Goal: Task Accomplishment & Management: Complete application form

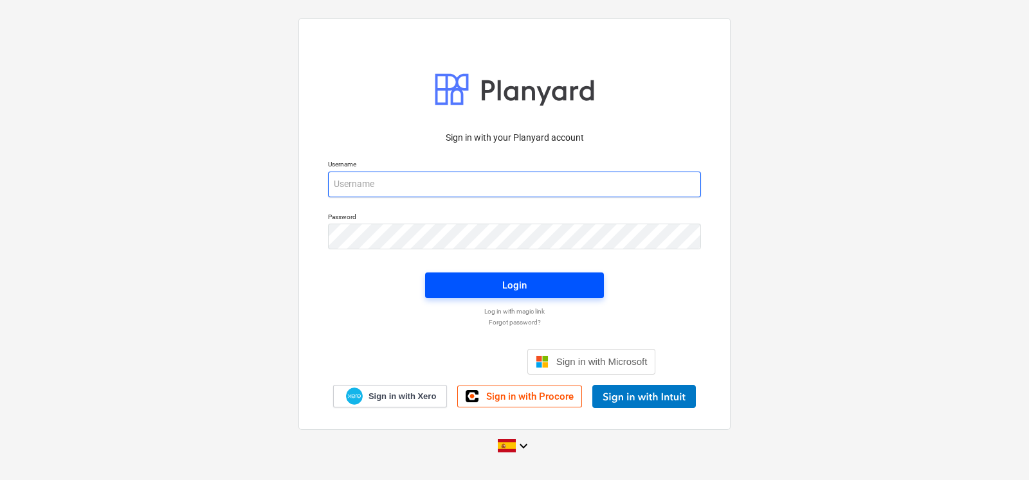
type input "[EMAIL_ADDRESS][DOMAIN_NAME]"
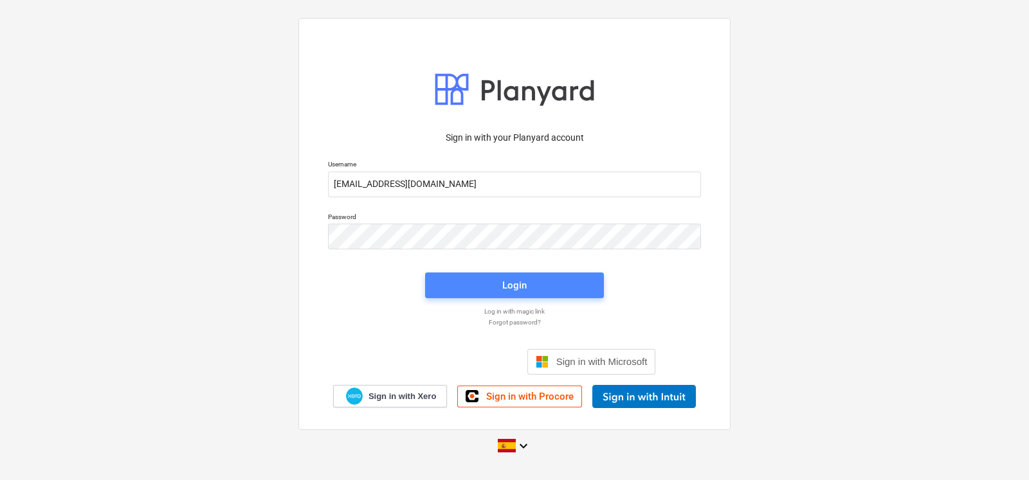
click at [524, 282] on div "Login" at bounding box center [514, 285] width 24 height 17
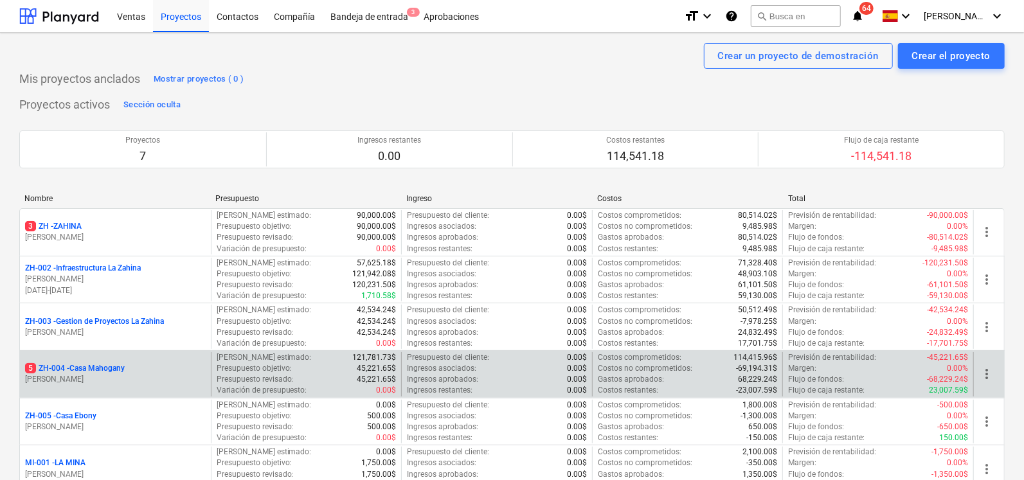
click at [91, 369] on p "5 ZH-004 - Casa Mahogany" at bounding box center [75, 368] width 100 height 11
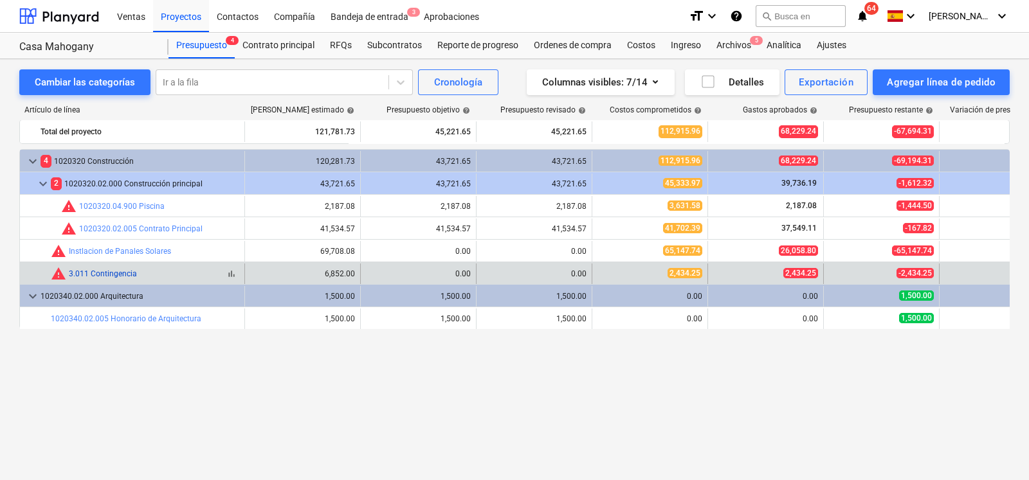
click at [122, 278] on link "3.011 Contingencia" at bounding box center [103, 273] width 68 height 9
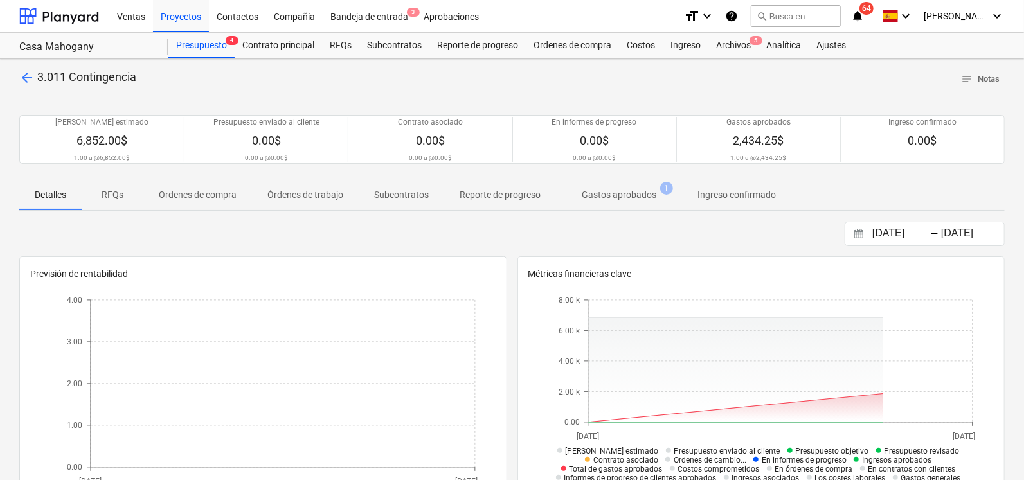
click at [651, 197] on p "Gastos aprobados" at bounding box center [619, 195] width 75 height 14
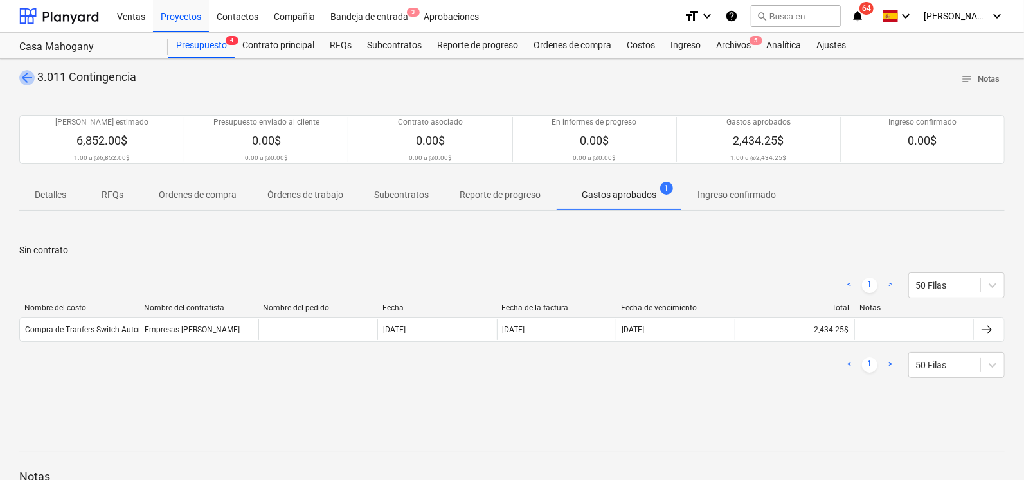
click at [28, 72] on span "arrow_back" at bounding box center [26, 77] width 15 height 15
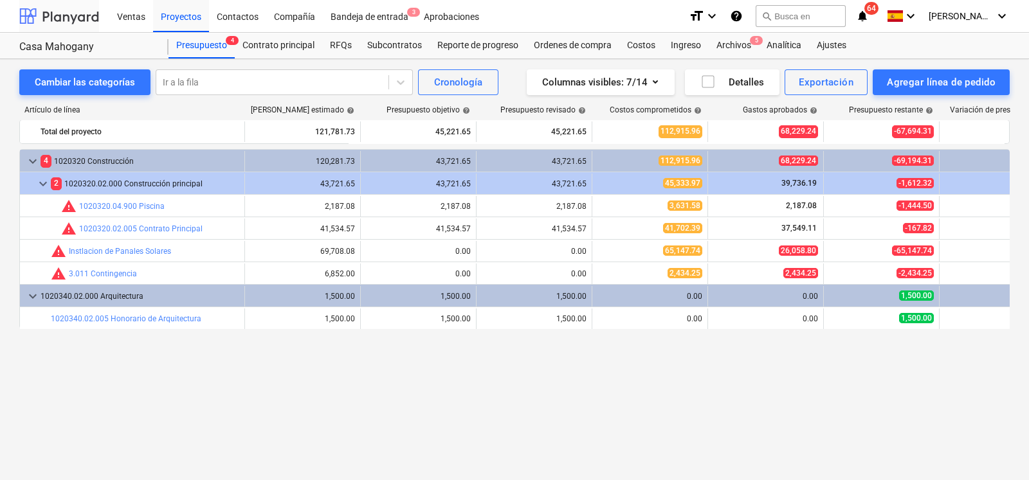
click at [58, 14] on div at bounding box center [59, 16] width 80 height 32
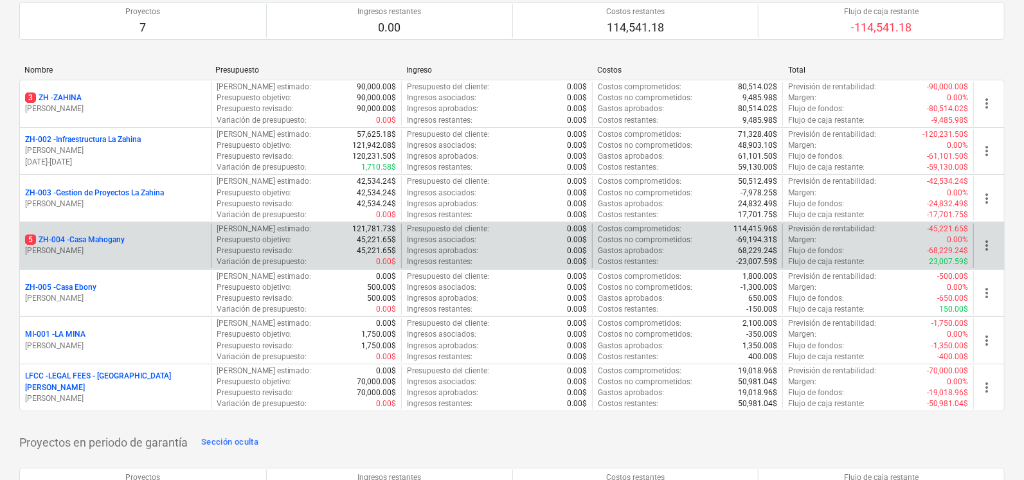
scroll to position [144, 0]
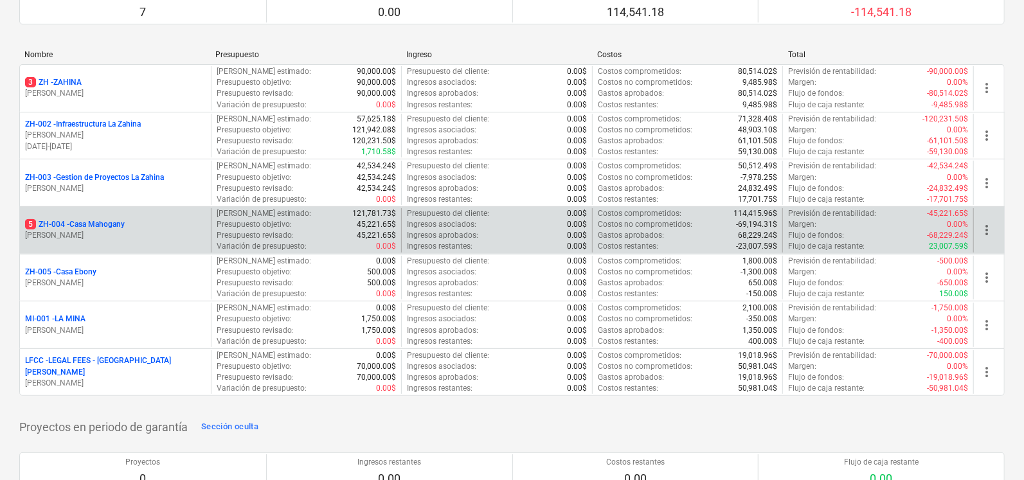
click at [82, 226] on p "5 ZH-004 - Casa Mahogany" at bounding box center [75, 224] width 100 height 11
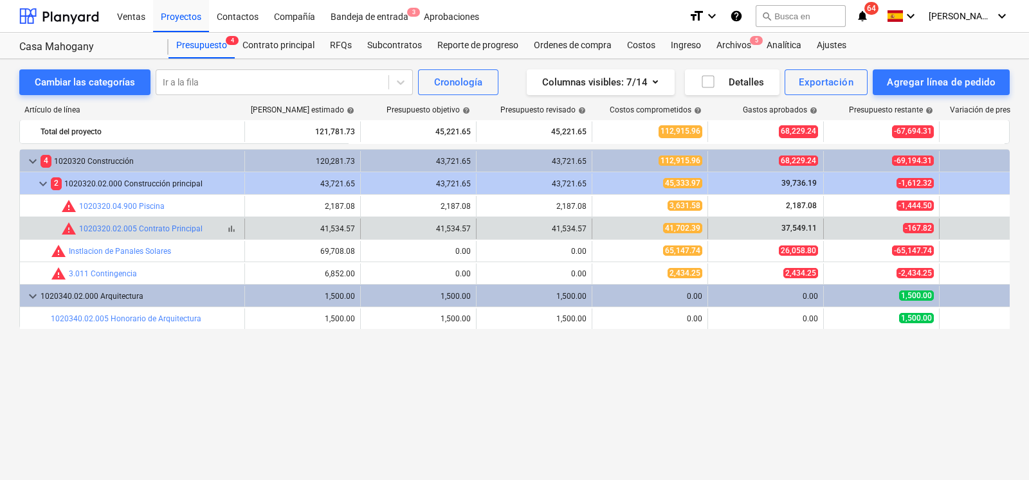
click at [140, 236] on div "warning 1020320.02.005 Contrato Principal" at bounding box center [131, 228] width 141 height 15
click at [141, 229] on link "1020320.02.005 Contrato Principal" at bounding box center [140, 228] width 123 height 9
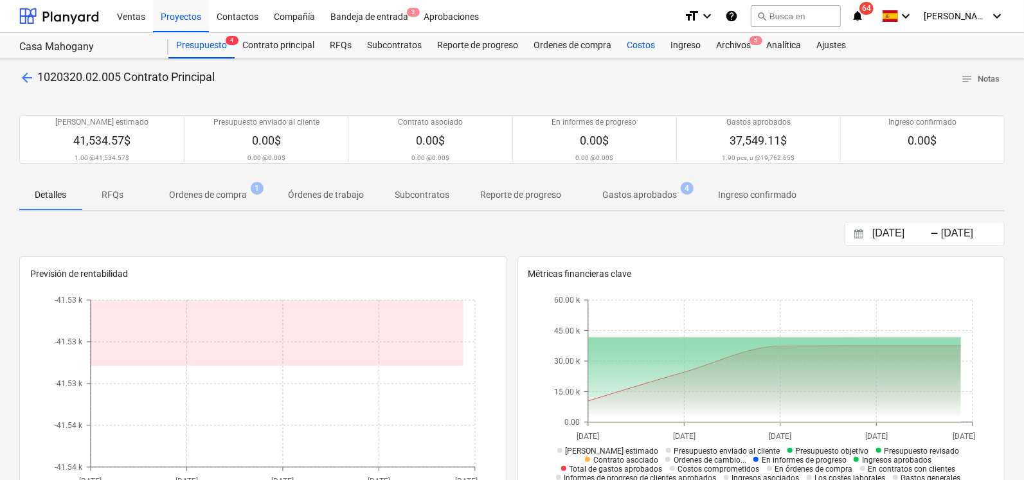
click at [630, 43] on div "Costos" at bounding box center [641, 46] width 44 height 26
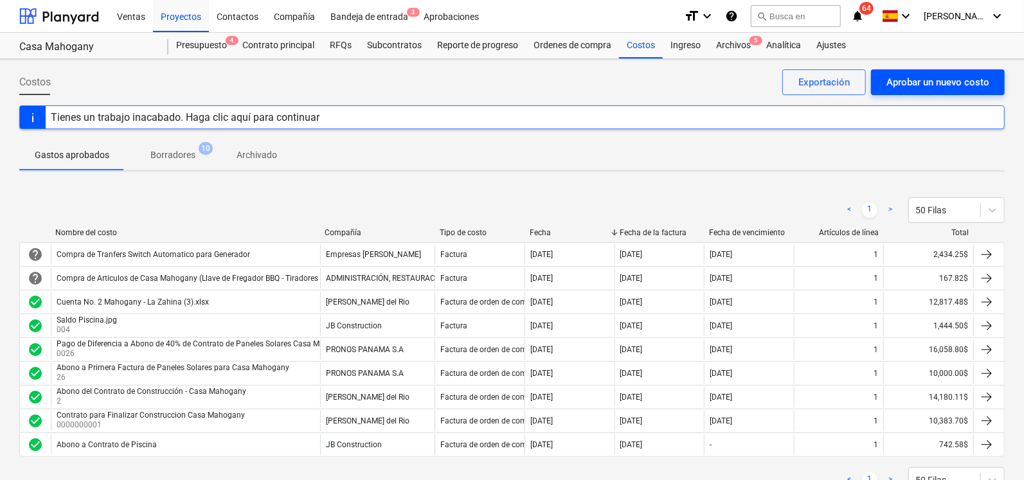
click at [907, 79] on div "Aprobar un nuevo costo" at bounding box center [938, 82] width 103 height 17
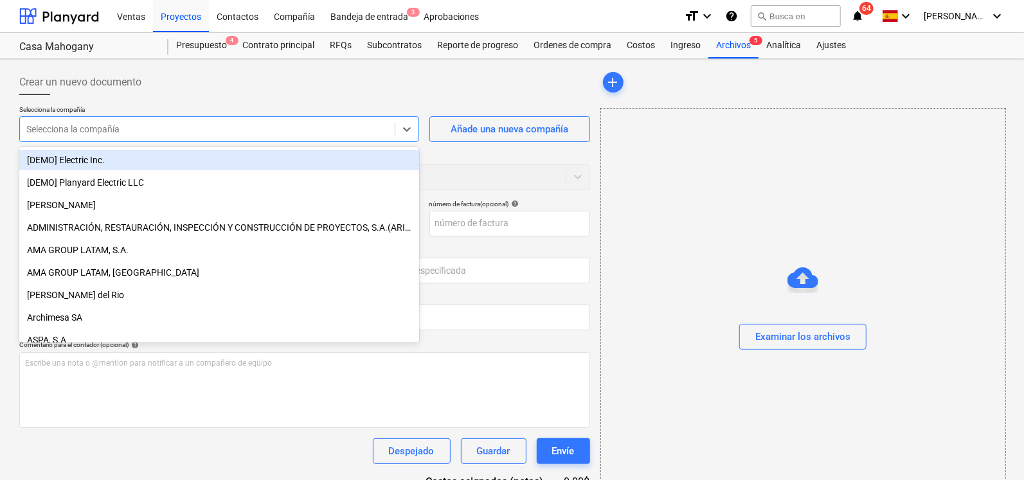
click at [249, 133] on div at bounding box center [207, 129] width 362 height 13
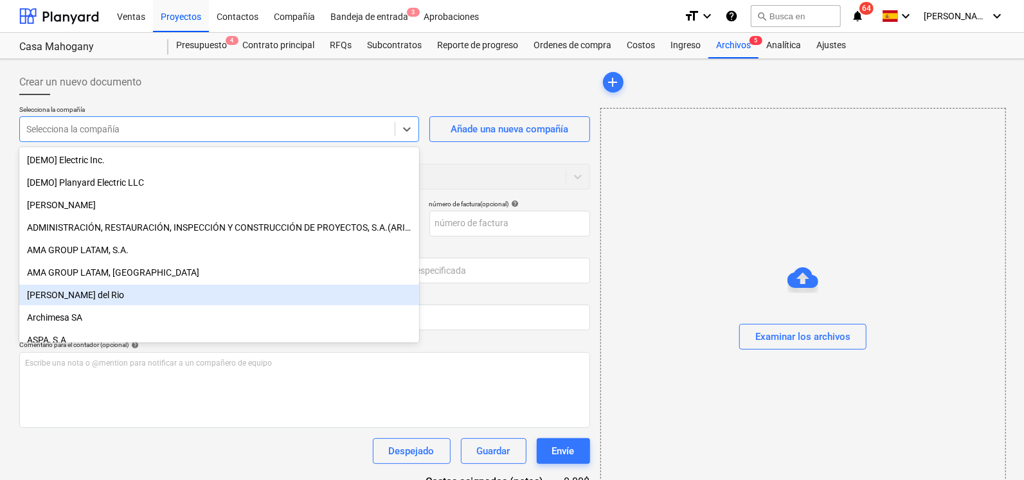
click at [158, 298] on div "[PERSON_NAME] del Rio" at bounding box center [219, 295] width 400 height 21
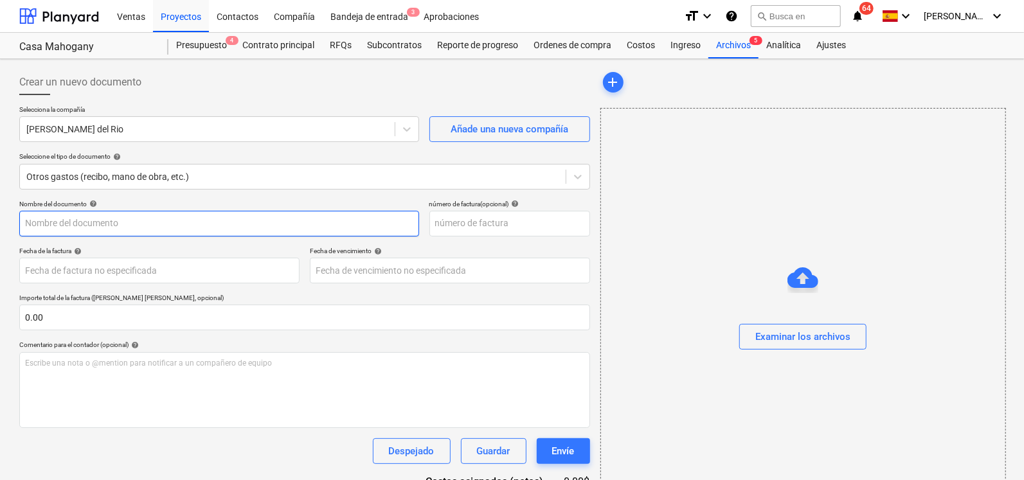
click at [201, 230] on input "text" at bounding box center [219, 224] width 400 height 26
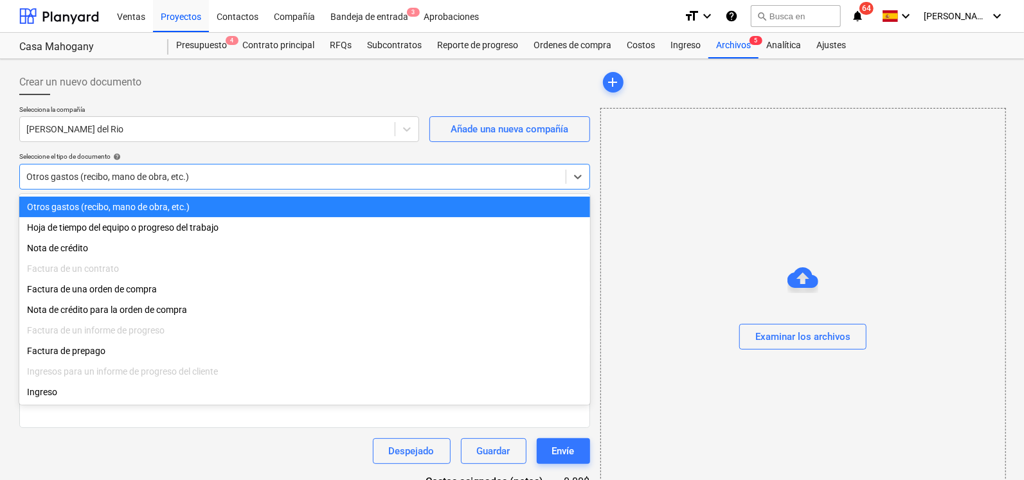
click at [226, 188] on div "Otros gastos (recibo, mano de obra, etc.)" at bounding box center [304, 177] width 571 height 26
click at [197, 201] on div "Otros gastos (recibo, mano de obra, etc.)" at bounding box center [304, 207] width 571 height 21
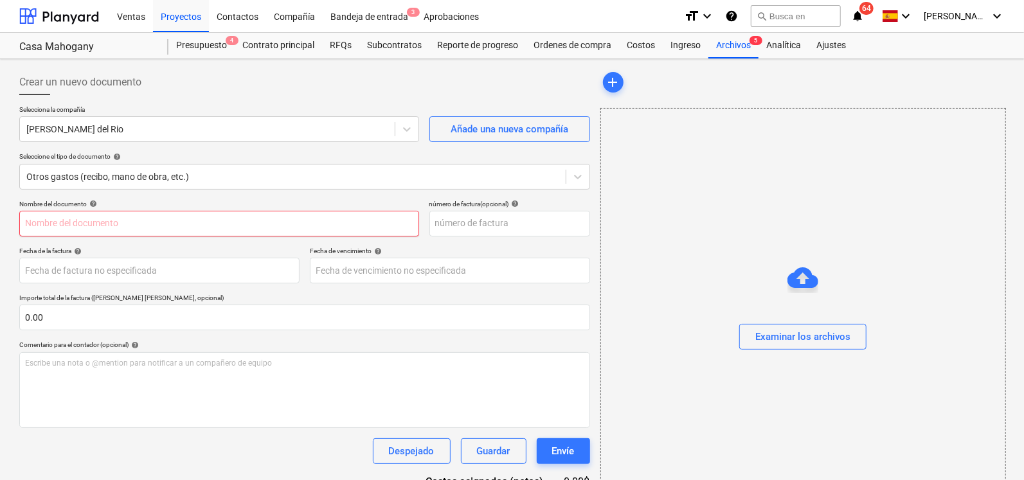
click at [141, 228] on input "text" at bounding box center [219, 224] width 400 height 26
type input "P"
type input "Pago de Cuarto Bateria - Generador"
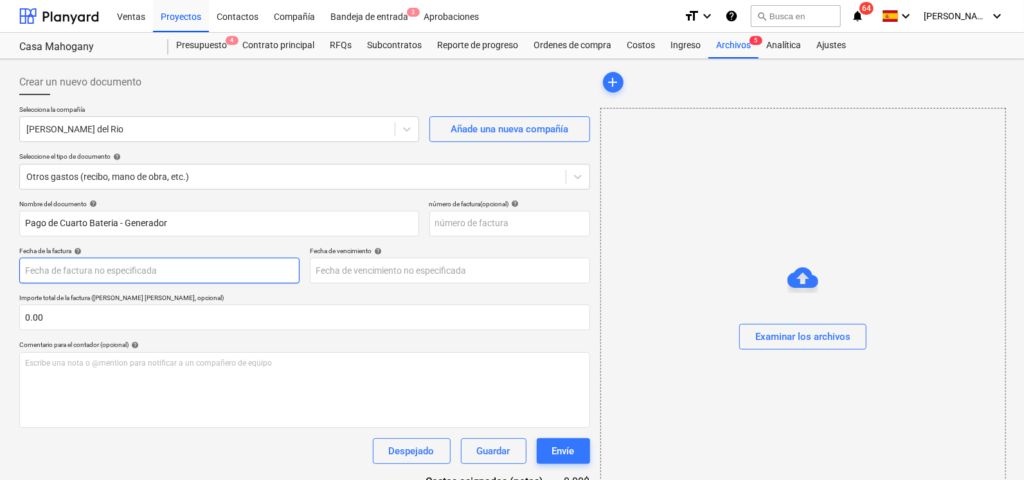
click at [161, 276] on body "Ventas Proyectos Contactos Compañía Bandeja de entrada 3 Aprobaciones format_si…" at bounding box center [512, 240] width 1024 height 480
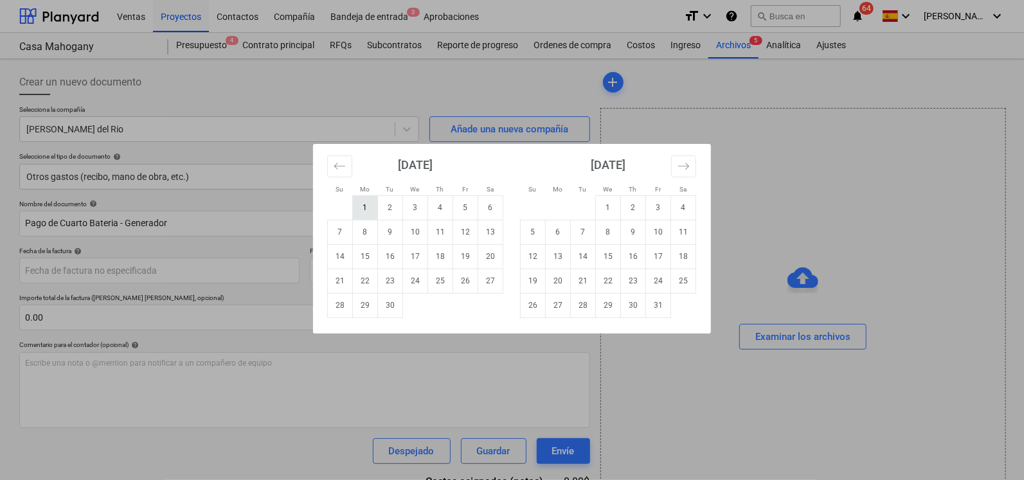
click at [363, 204] on td "1" at bounding box center [365, 208] width 25 height 24
type input "[DATE]"
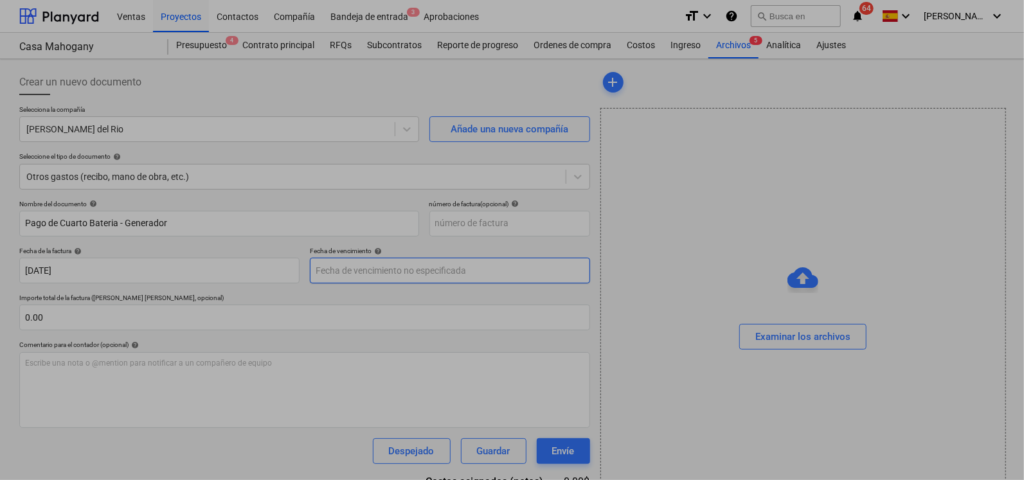
click at [336, 279] on body "Ventas Proyectos Contactos Compañía Bandeja de entrada 3 Aprobaciones format_si…" at bounding box center [512, 240] width 1024 height 480
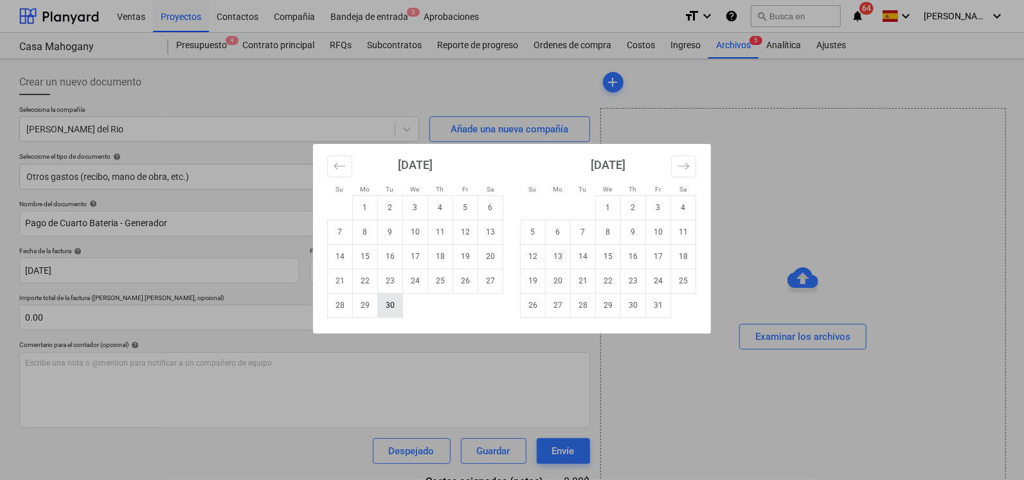
click at [398, 313] on td "30" at bounding box center [390, 305] width 25 height 24
type input "[DATE]"
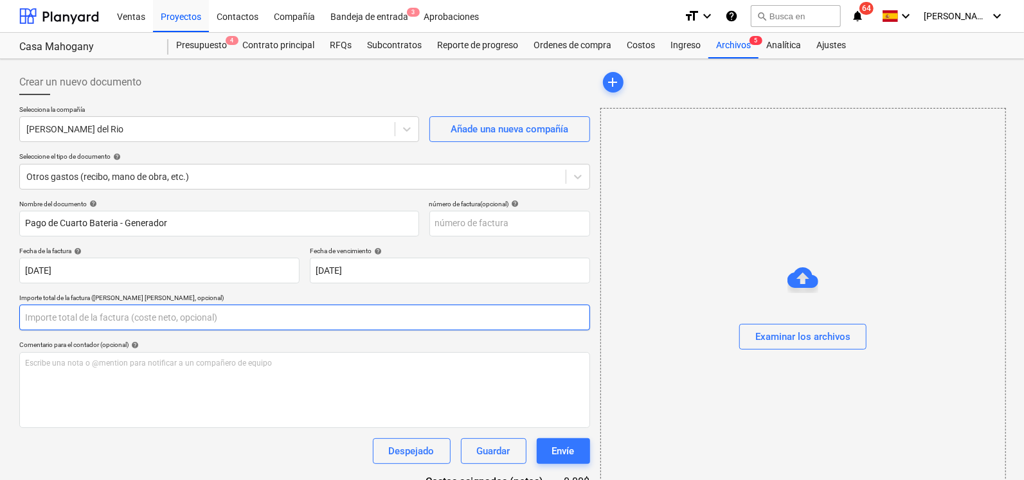
click at [72, 312] on input "text" at bounding box center [304, 318] width 571 height 26
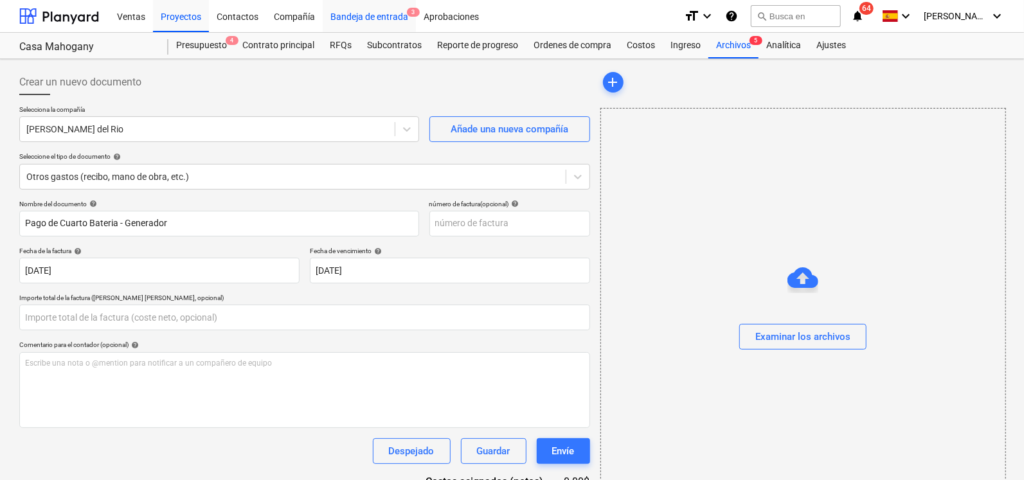
type input "0.00"
click at [812, 342] on div "Examinar los archivos" at bounding box center [803, 337] width 95 height 17
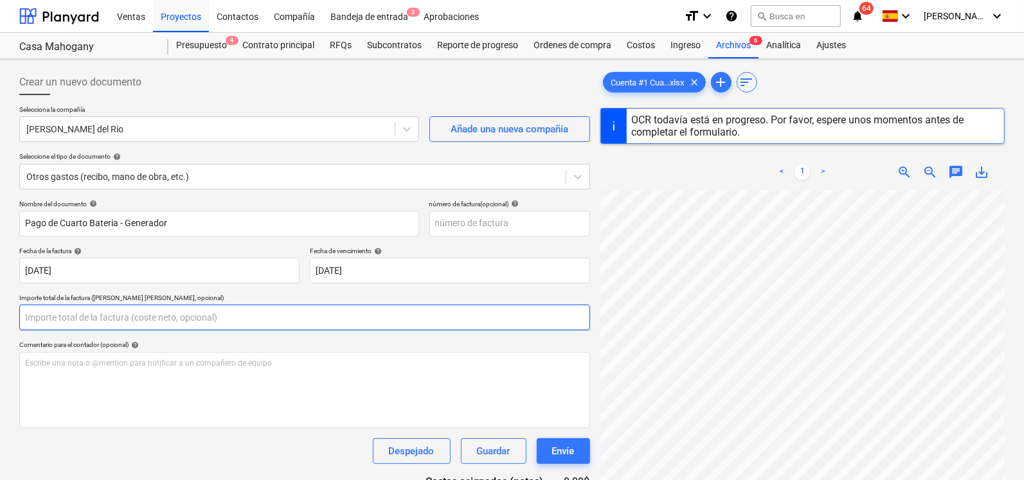
click at [142, 320] on input "text" at bounding box center [304, 318] width 571 height 26
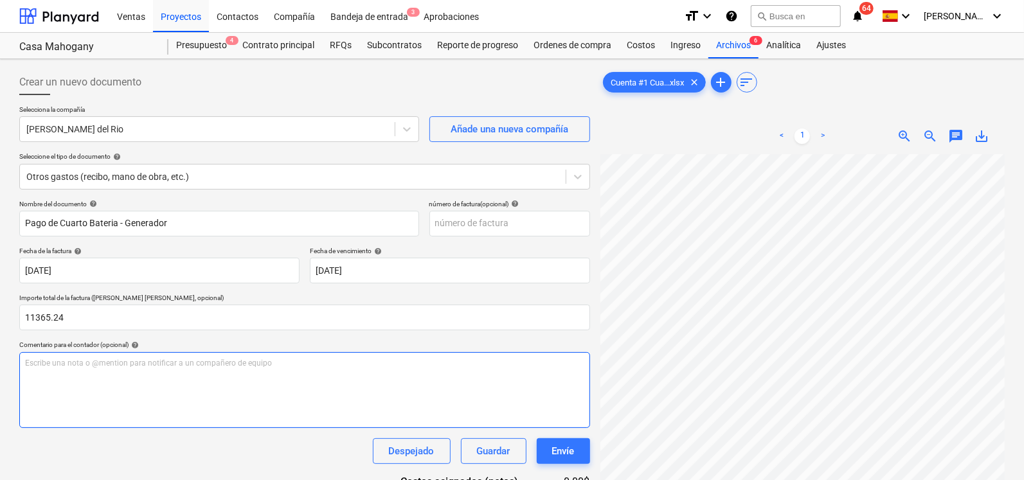
type input "11,365.24"
click at [179, 403] on div "Escribe una nota o @mention para notificar a un compañero de equipo ﻿" at bounding box center [304, 390] width 571 height 76
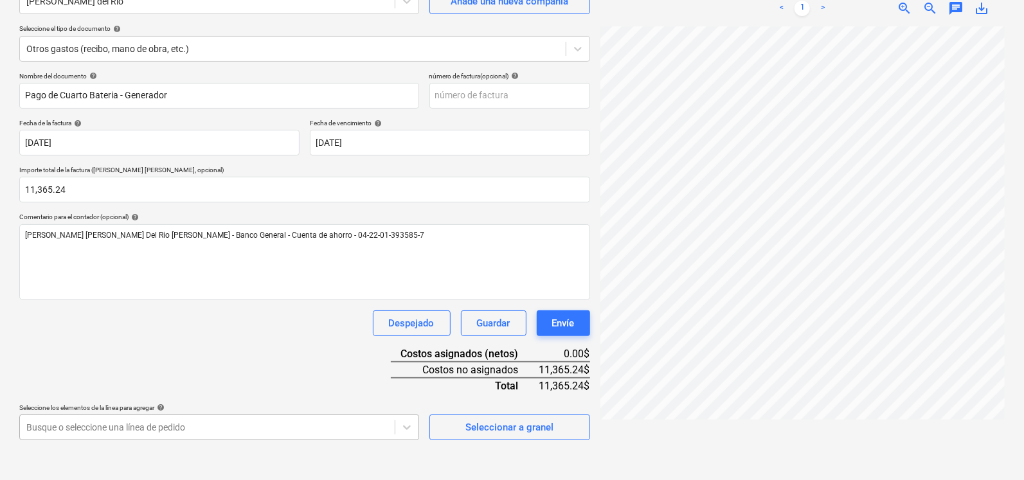
scroll to position [286, 0]
click at [379, 352] on body "Ventas Proyectos Contactos Compañía Bandeja de entrada 3 Aprobaciones format_si…" at bounding box center [512, 111] width 1024 height 480
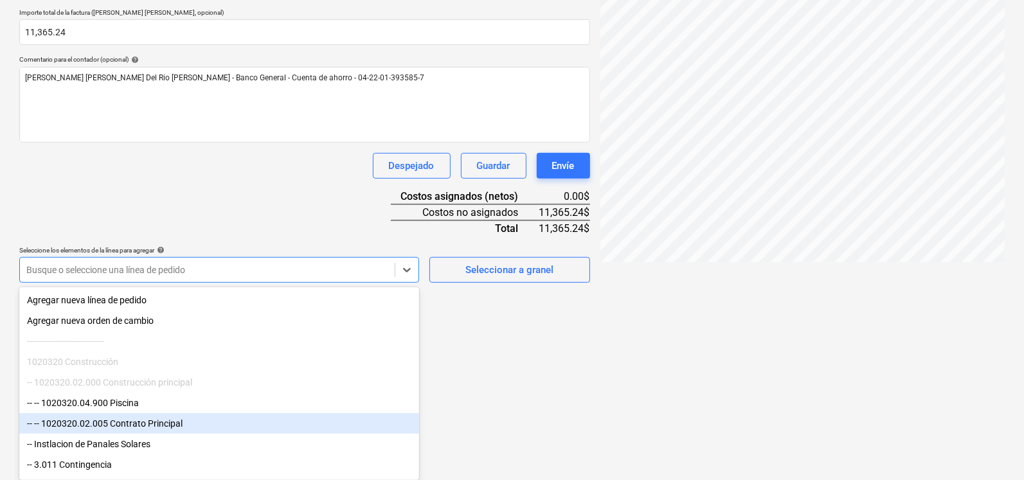
click at [176, 426] on div "-- -- 1020320.02.005 Contrato Principal" at bounding box center [219, 424] width 400 height 21
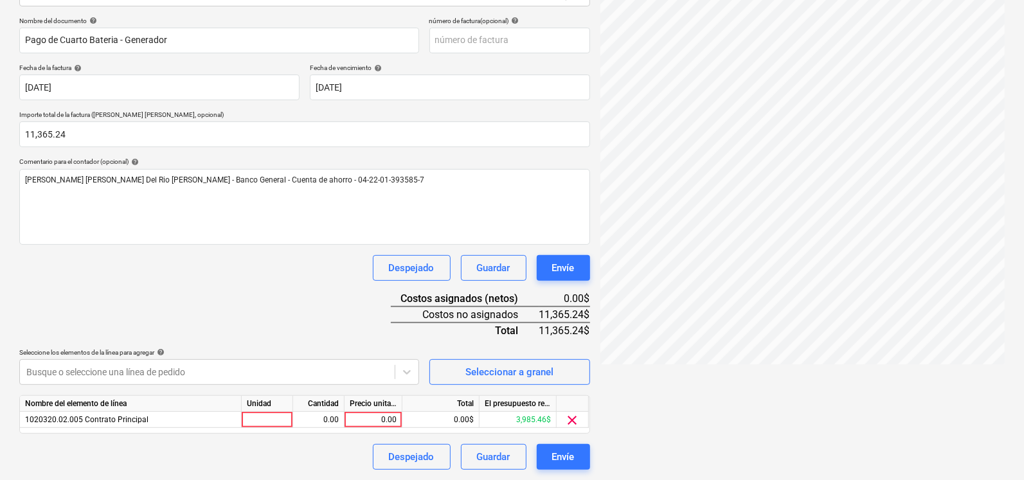
scroll to position [183, 0]
click at [514, 298] on html "Ventas Proyectos Contactos Compañía Bandeja de entrada 3 Aprobaciones format_si…" at bounding box center [512, 57] width 1024 height 480
click at [278, 417] on div at bounding box center [267, 421] width 51 height 16
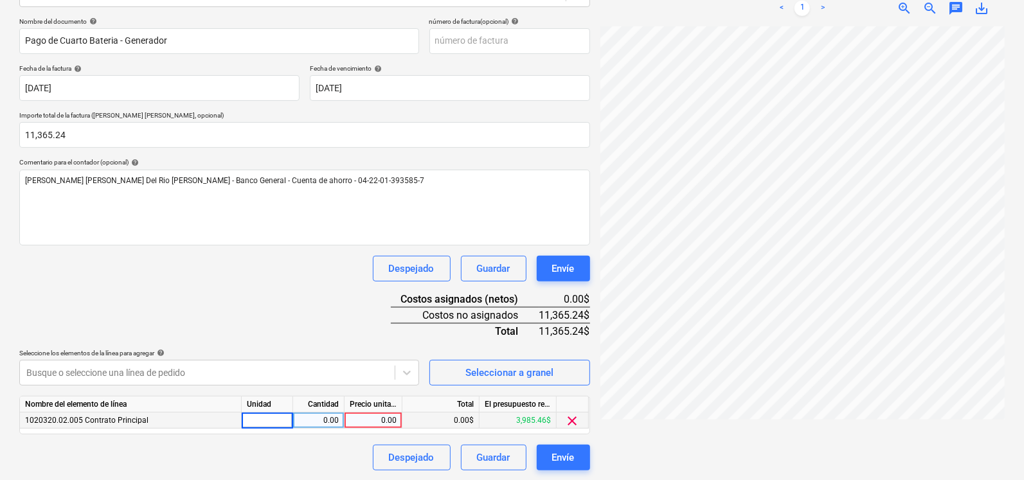
type input "g"
click at [309, 416] on div "0.00" at bounding box center [318, 421] width 41 height 16
type input "1"
click at [360, 414] on div "0.00" at bounding box center [373, 421] width 47 height 16
type input "11365.24"
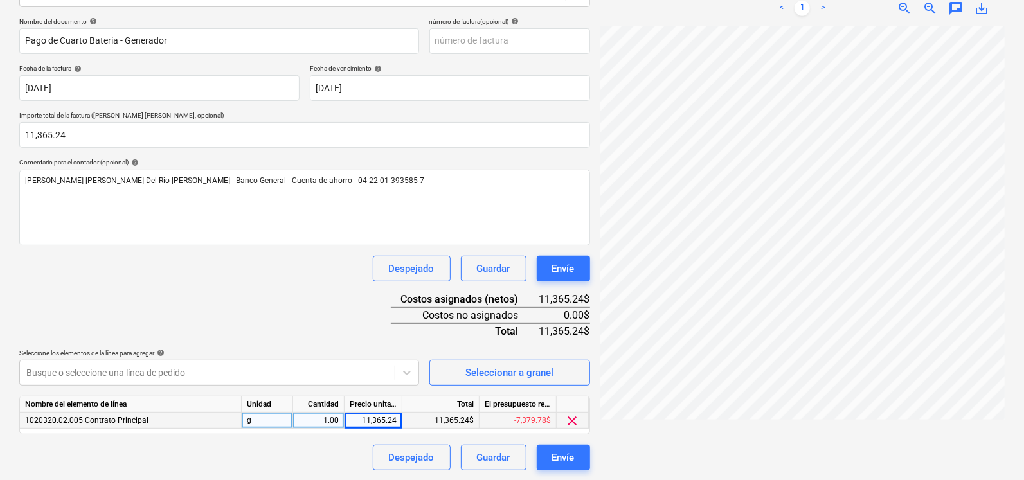
click at [335, 297] on div "Nombre del documento help Pago de Cuarto Bateria - Generador número de factura …" at bounding box center [304, 243] width 571 height 453
click at [556, 458] on div "Envíe" at bounding box center [563, 458] width 23 height 17
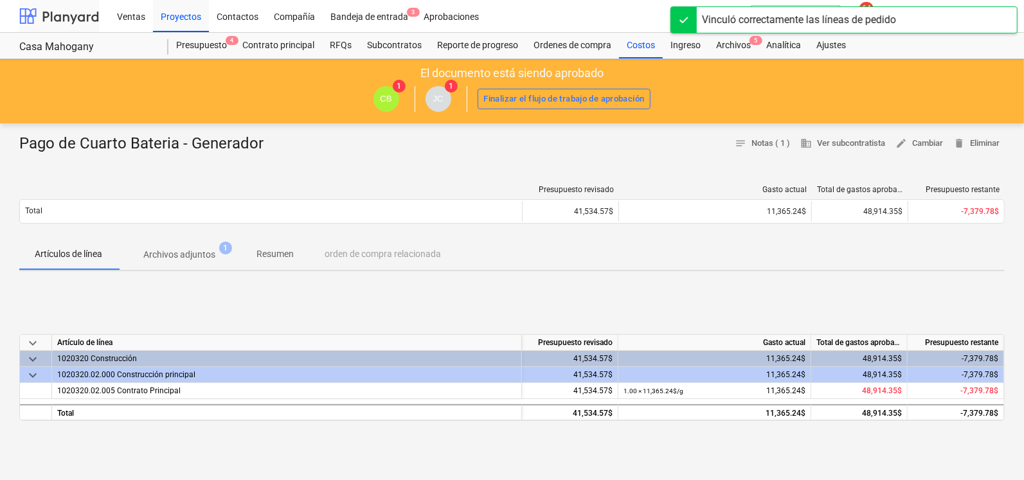
click at [55, 17] on div at bounding box center [59, 16] width 80 height 32
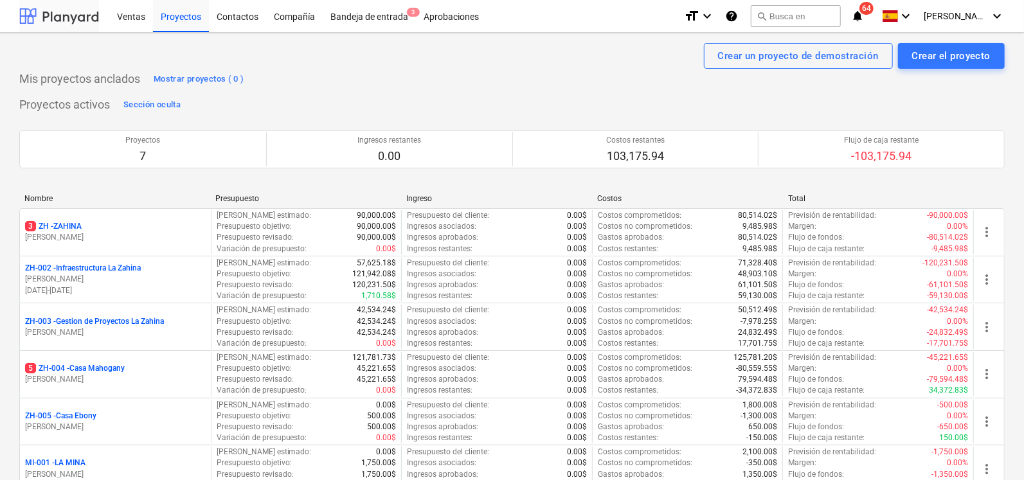
click at [41, 14] on div at bounding box center [59, 16] width 80 height 32
click at [75, 24] on div at bounding box center [59, 16] width 80 height 32
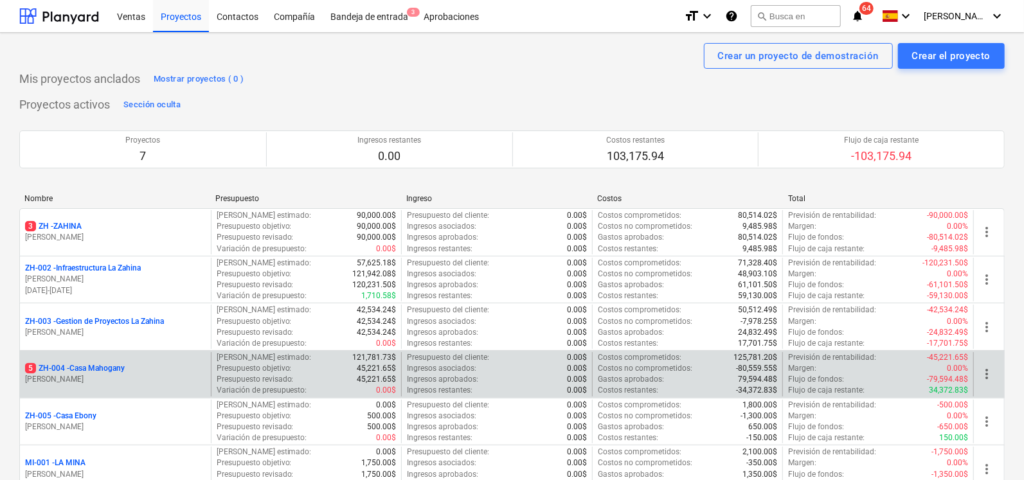
click at [91, 365] on p "5 ZH-004 - Casa Mahogany" at bounding box center [75, 368] width 100 height 11
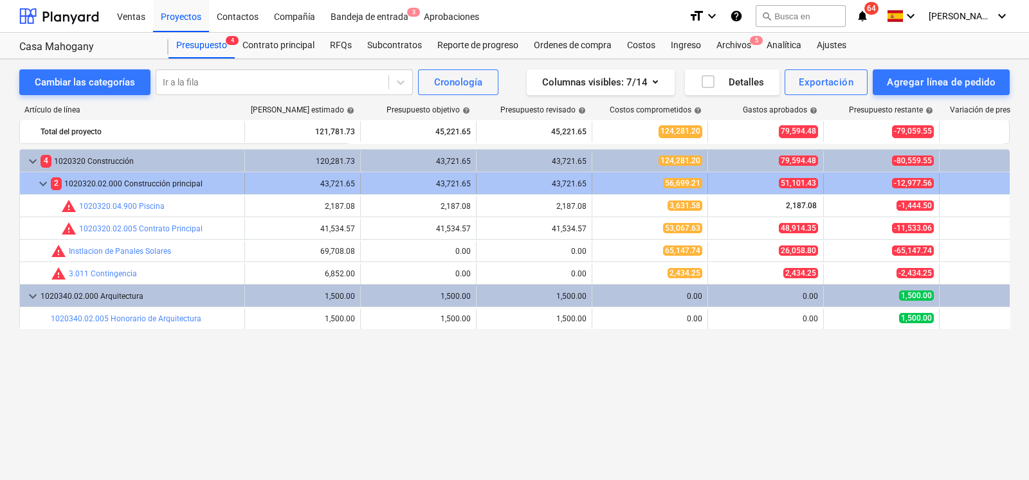
click at [135, 187] on div "2 1020320.02.000 Construcción principal" at bounding box center [145, 184] width 188 height 21
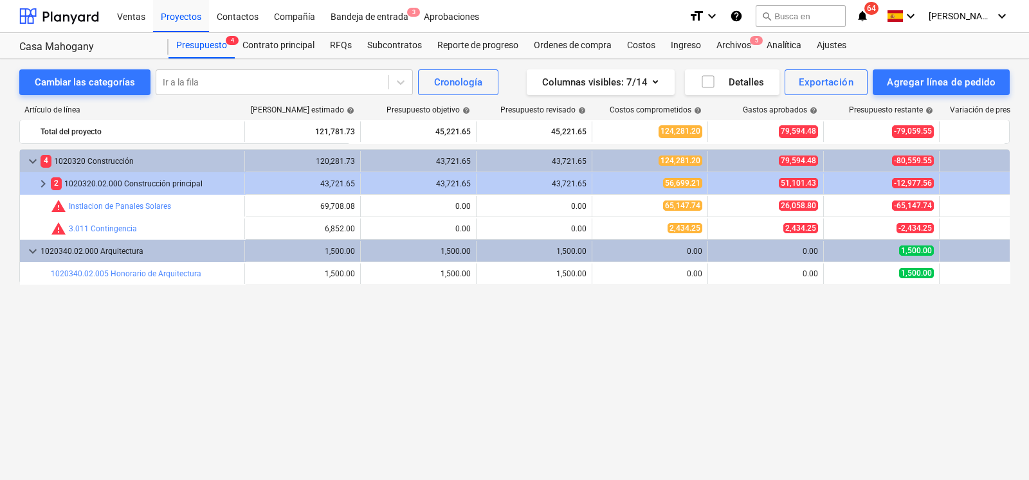
click at [135, 187] on div "2 1020320.02.000 Construcción principal" at bounding box center [145, 184] width 188 height 21
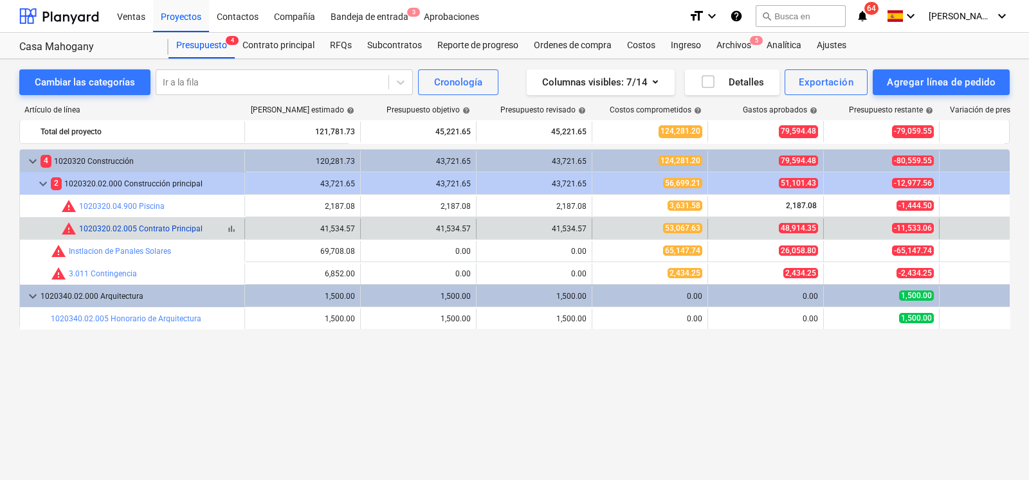
click at [122, 233] on link "1020320.02.005 Contrato Principal" at bounding box center [140, 228] width 123 height 9
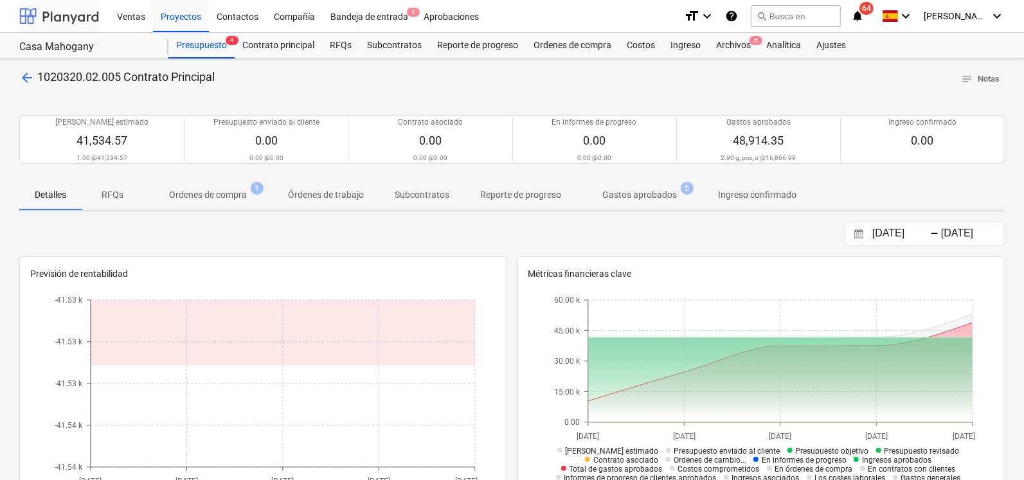
click at [42, 17] on div at bounding box center [59, 16] width 80 height 32
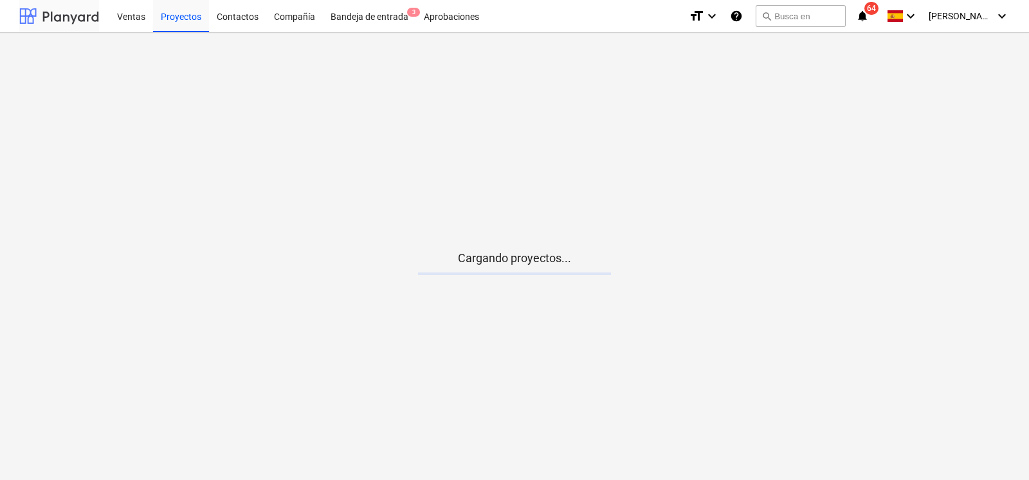
click at [42, 17] on div at bounding box center [59, 16] width 80 height 32
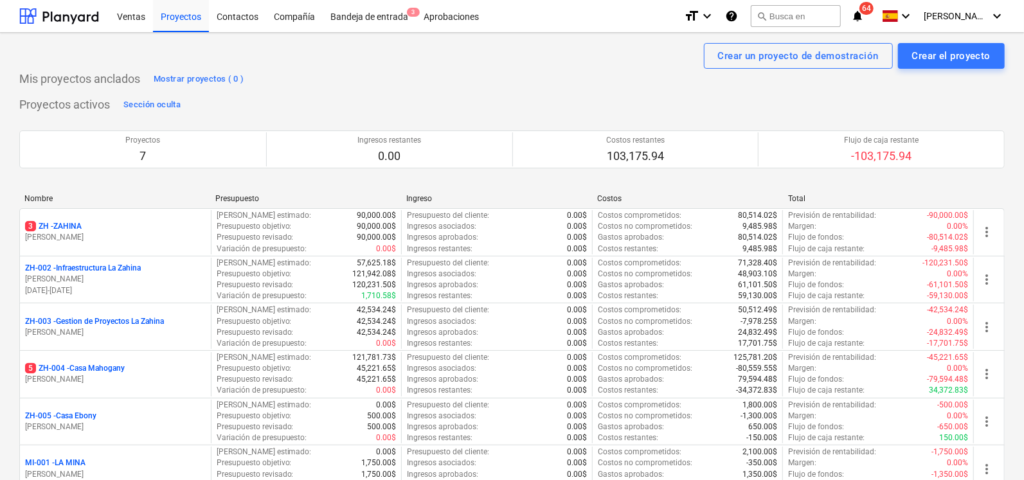
click at [444, 63] on div "Crear un proyecto de demostración Crear el proyecto" at bounding box center [512, 56] width 986 height 26
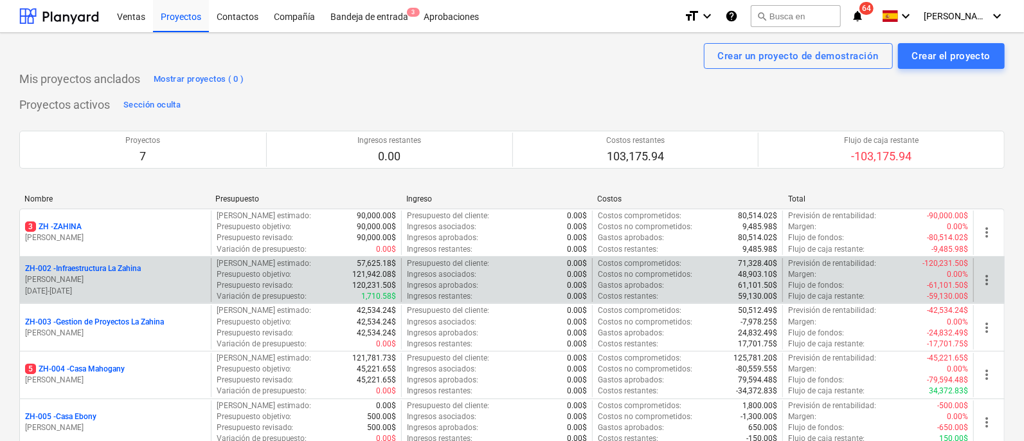
click at [84, 268] on p "ZH-002 - Infraestructura La Zahina" at bounding box center [83, 268] width 116 height 11
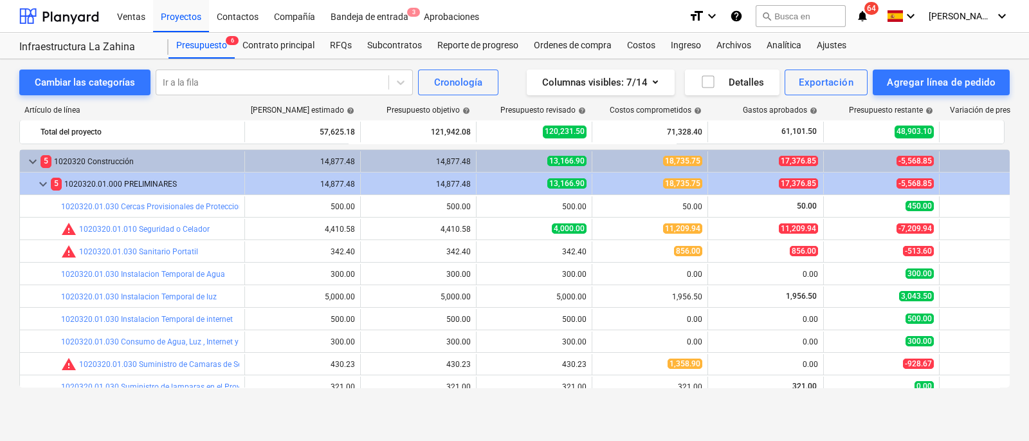
scroll to position [77, 0]
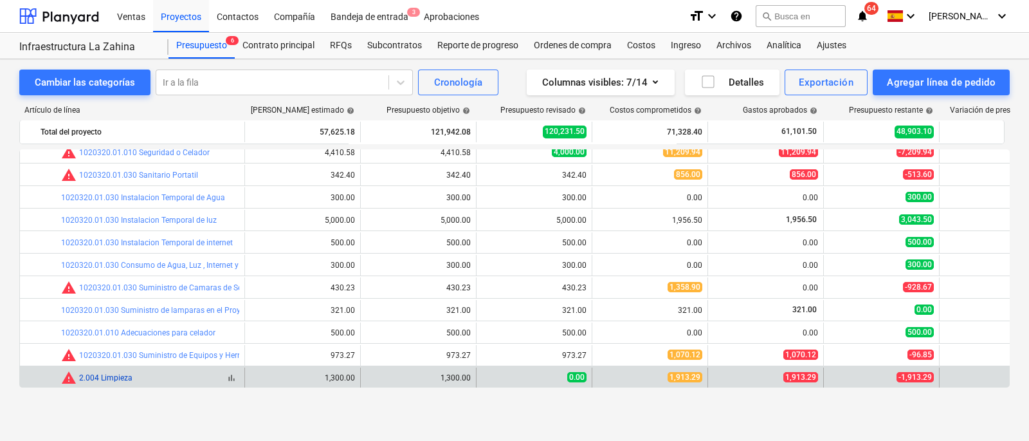
click at [118, 379] on link "2.004 Limpieza" at bounding box center [105, 377] width 53 height 9
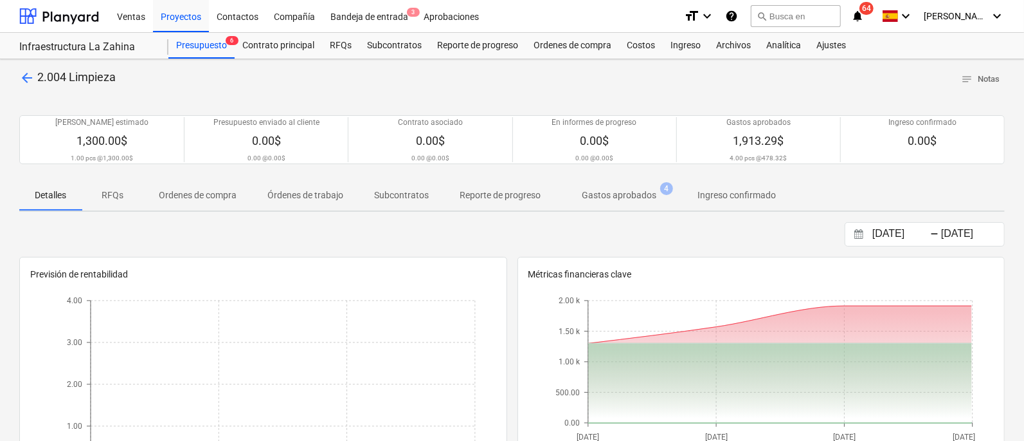
click at [613, 193] on p "Gastos aprobados" at bounding box center [619, 195] width 75 height 14
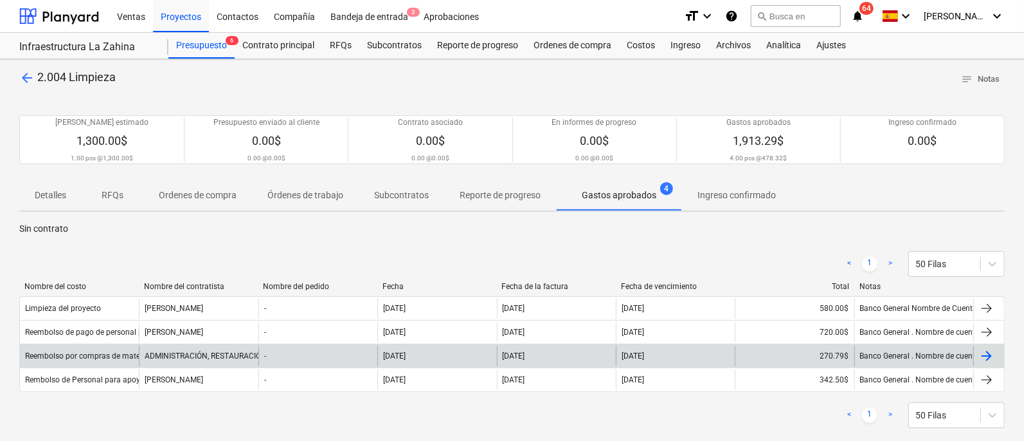
click at [102, 356] on div "Reembolso por compras de materiales para Limpieza" at bounding box center [117, 355] width 185 height 9
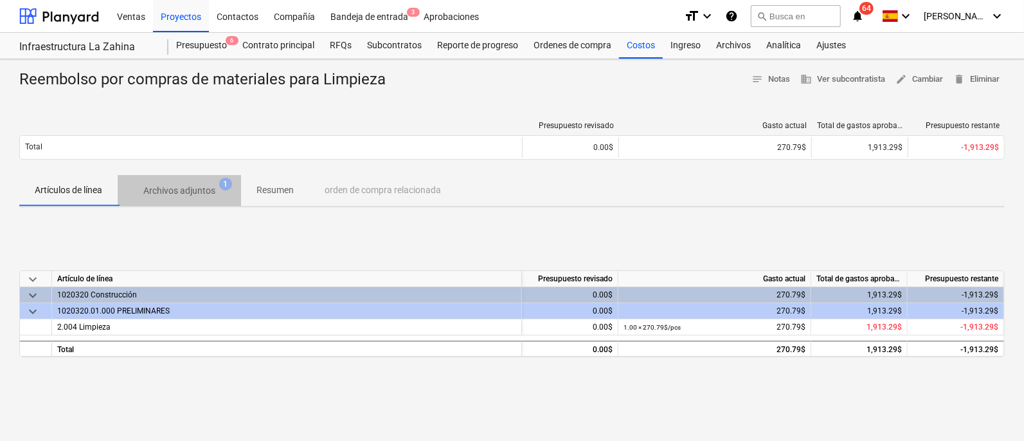
click at [186, 188] on p "Archivos adjuntos" at bounding box center [179, 191] width 72 height 14
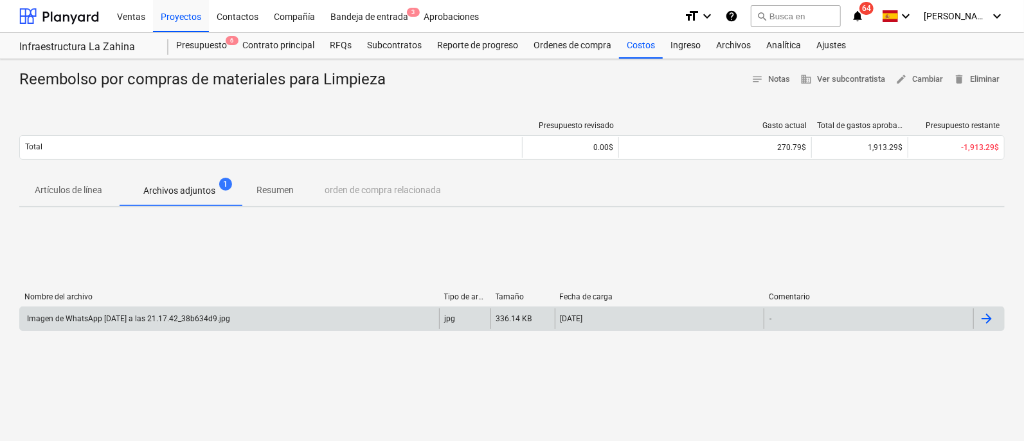
click at [156, 318] on div "Imagen de WhatsApp [DATE] a las 21.17.42_38b634d9.jpg" at bounding box center [127, 318] width 205 height 9
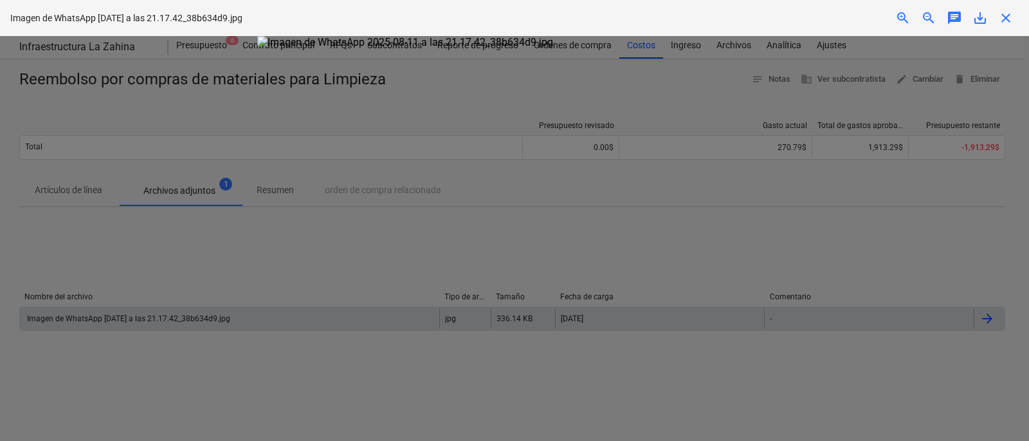
click at [156, 318] on div at bounding box center [514, 238] width 1029 height 405
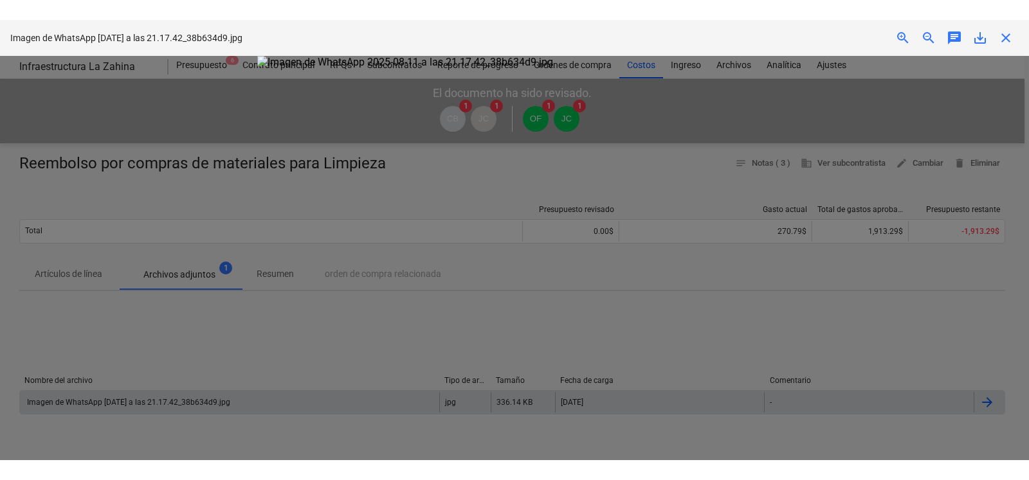
scroll to position [80, 0]
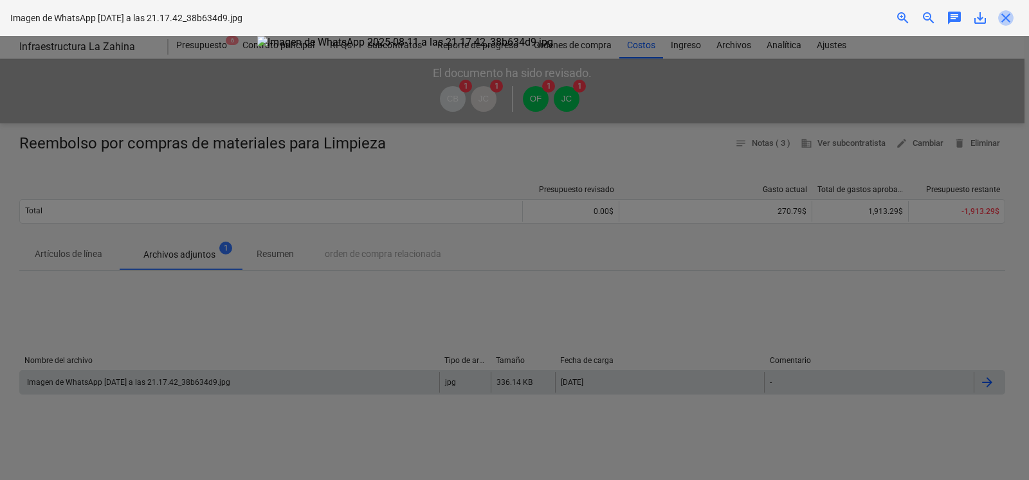
click at [1011, 16] on span "close" at bounding box center [1005, 17] width 15 height 15
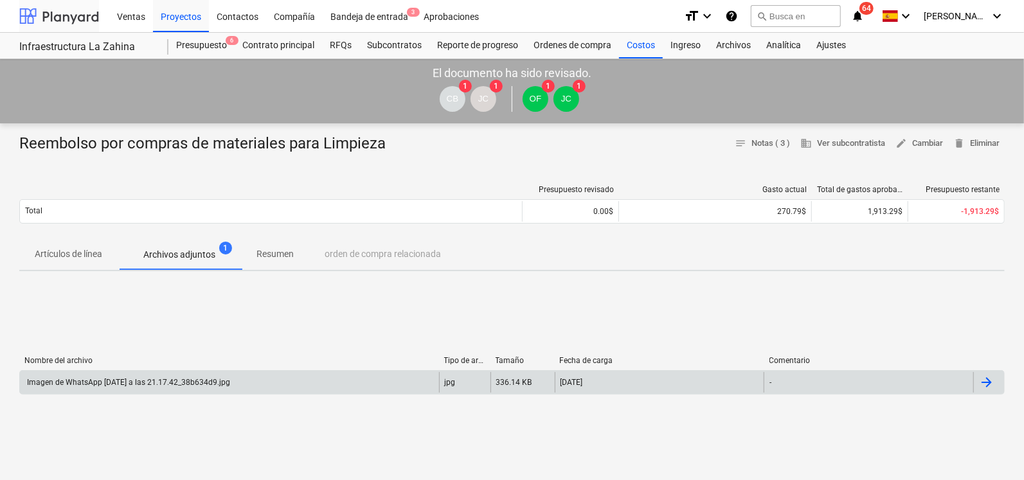
click at [58, 17] on div at bounding box center [59, 16] width 80 height 32
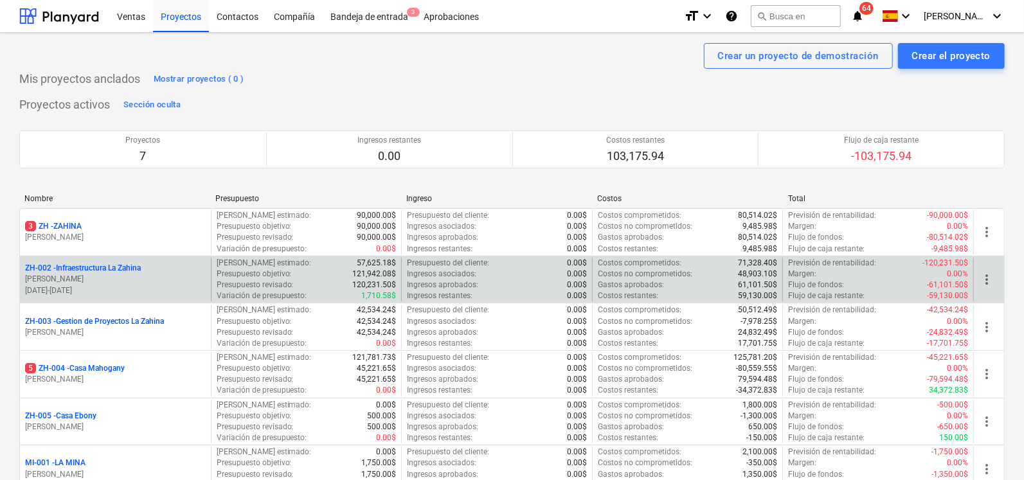
click at [102, 269] on p "ZH-002 - Infraestructura La Zahina" at bounding box center [83, 268] width 116 height 11
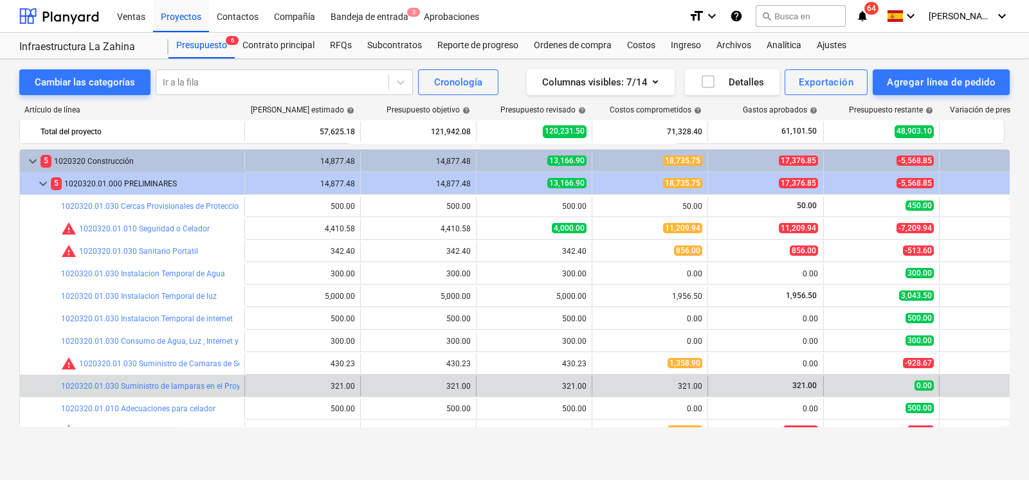
scroll to position [77, 0]
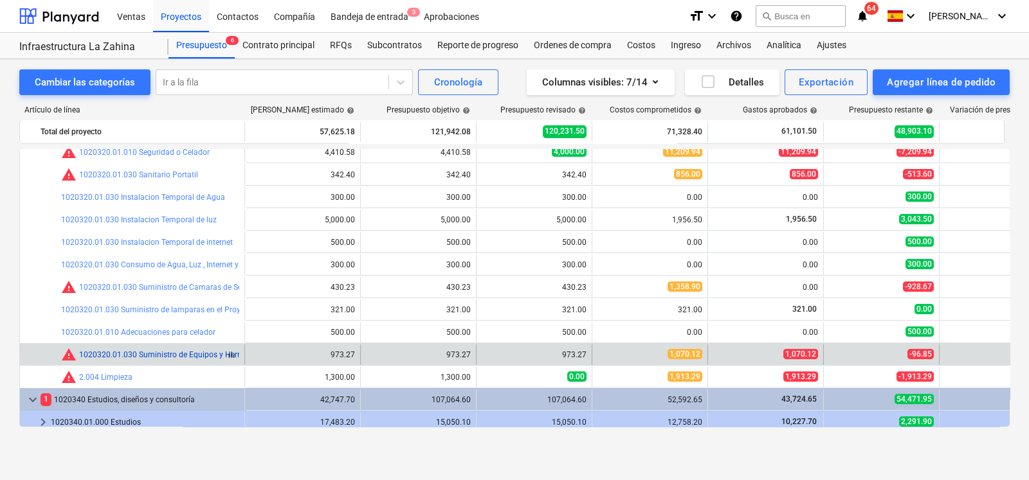
click at [151, 356] on link "1020320.01.030 Suministro de Equipos y Herramientas" at bounding box center [176, 354] width 194 height 9
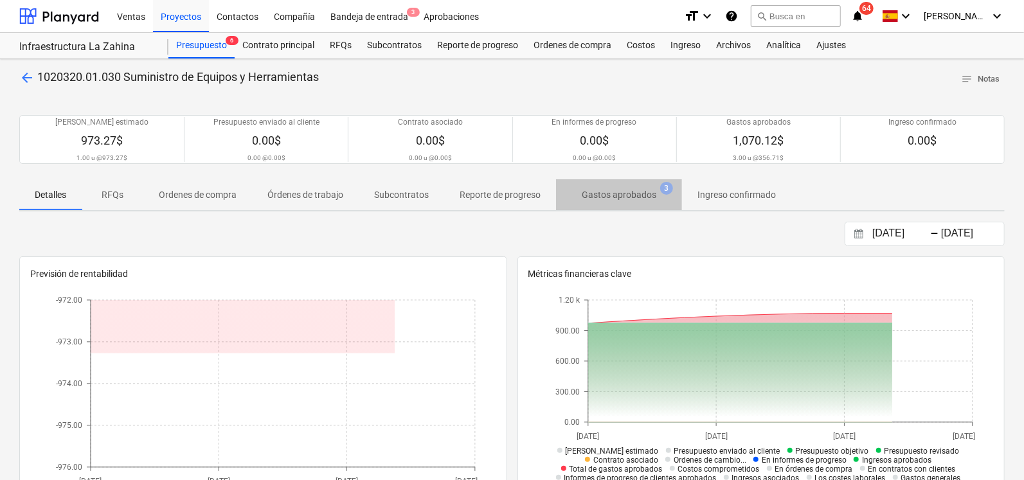
click at [652, 202] on span "Gastos aprobados 3" at bounding box center [619, 194] width 126 height 23
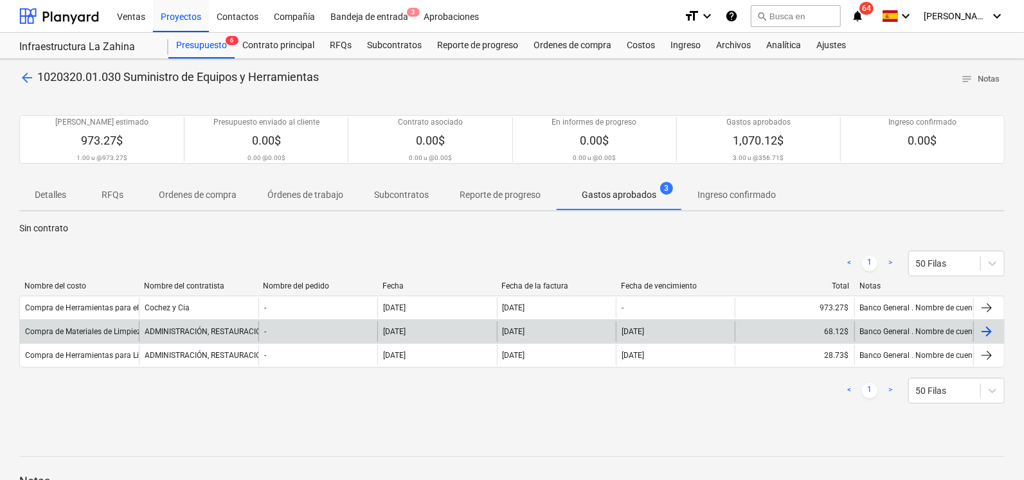
click at [173, 332] on div "ADMINISTRACIÓN, RESTAURACIÓN, INSPECCIÓN Y CONSTRUCCIÓN DE PROYECTOS, S.A.(ARIC…" at bounding box center [198, 332] width 119 height 21
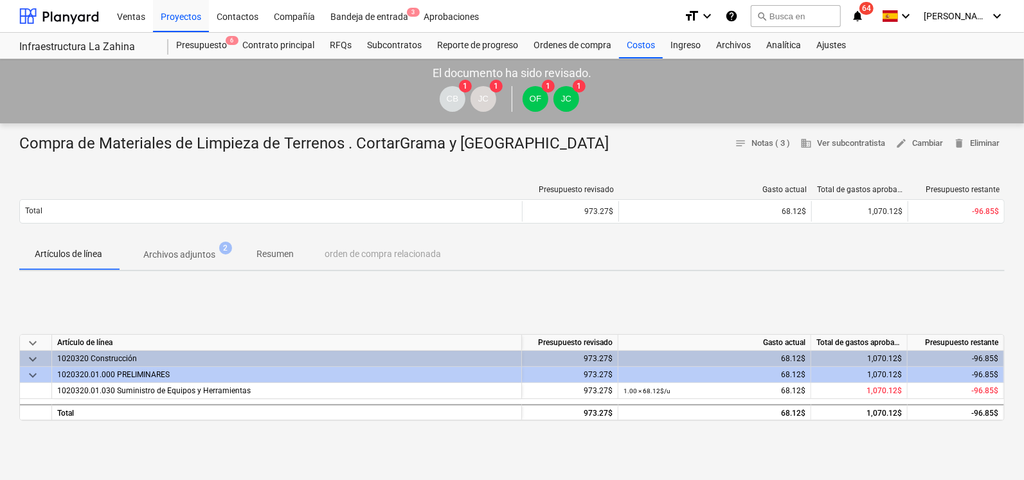
click at [209, 248] on p "Archivos adjuntos" at bounding box center [179, 255] width 72 height 14
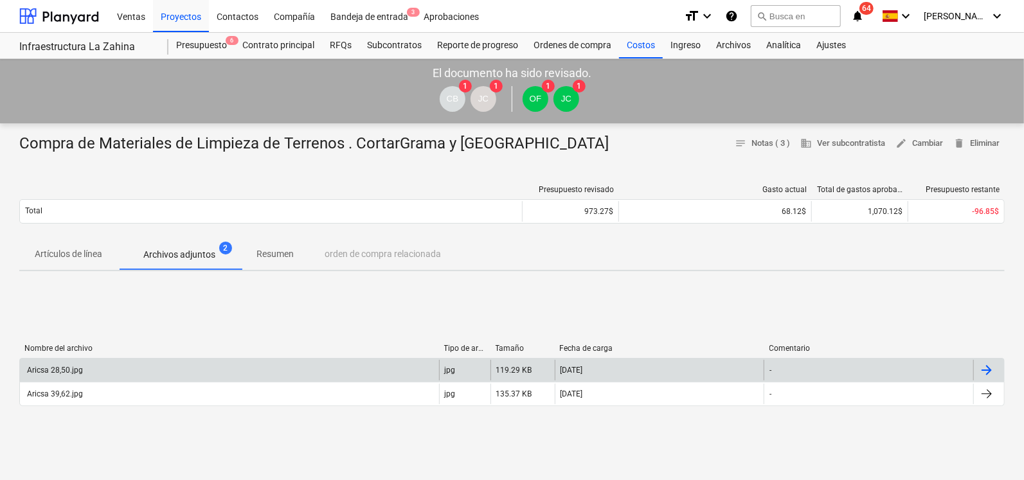
click at [64, 374] on div "Aricsa 28,50.jpg" at bounding box center [54, 370] width 58 height 9
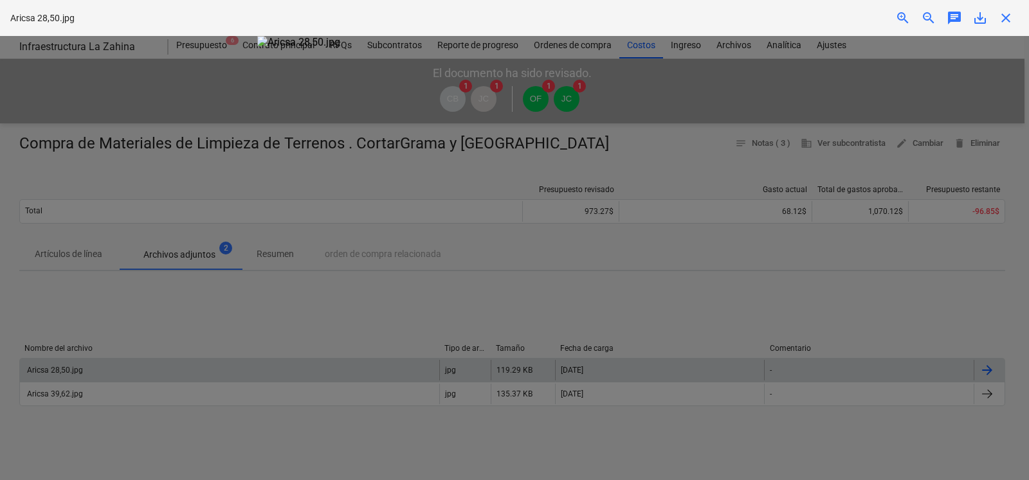
scroll to position [619, 0]
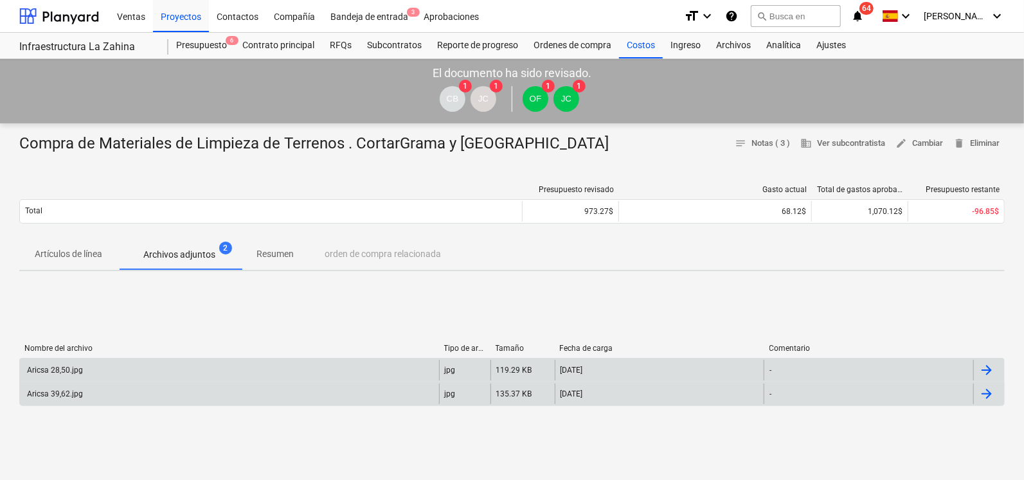
click at [42, 387] on div "Aricsa 39,62.jpg" at bounding box center [229, 394] width 419 height 21
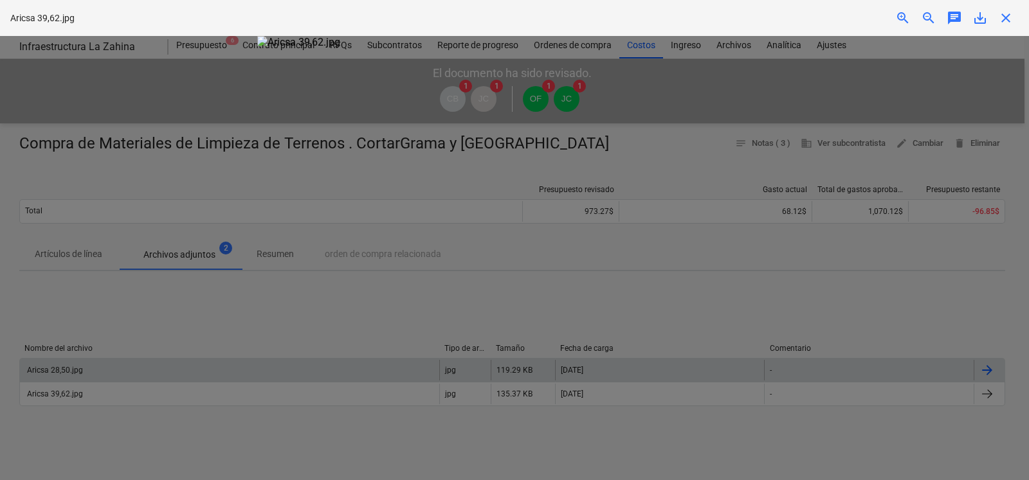
drag, startPoint x: 1023, startPoint y: 147, endPoint x: 1023, endPoint y: 185, distance: 38.6
click at [1023, 185] on div at bounding box center [514, 258] width 1029 height 444
drag, startPoint x: 1023, startPoint y: 156, endPoint x: 1023, endPoint y: 192, distance: 36.0
click at [1023, 192] on div at bounding box center [514, 258] width 1029 height 444
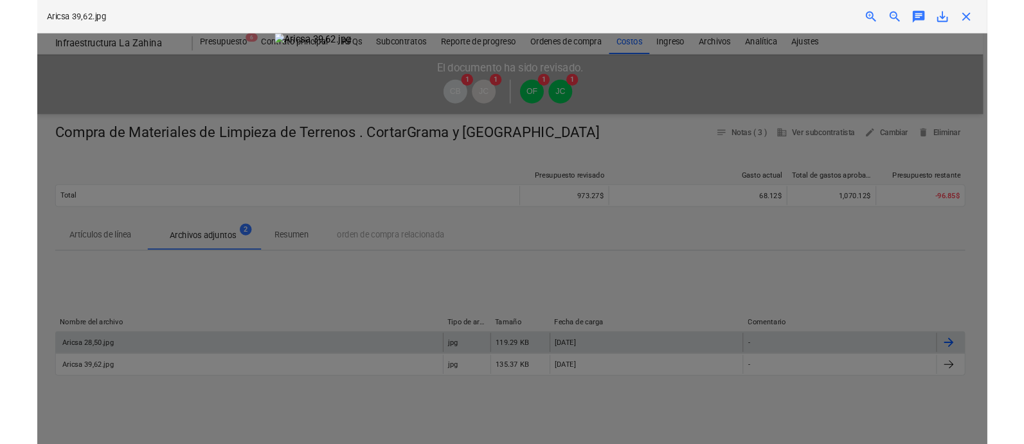
scroll to position [241, 0]
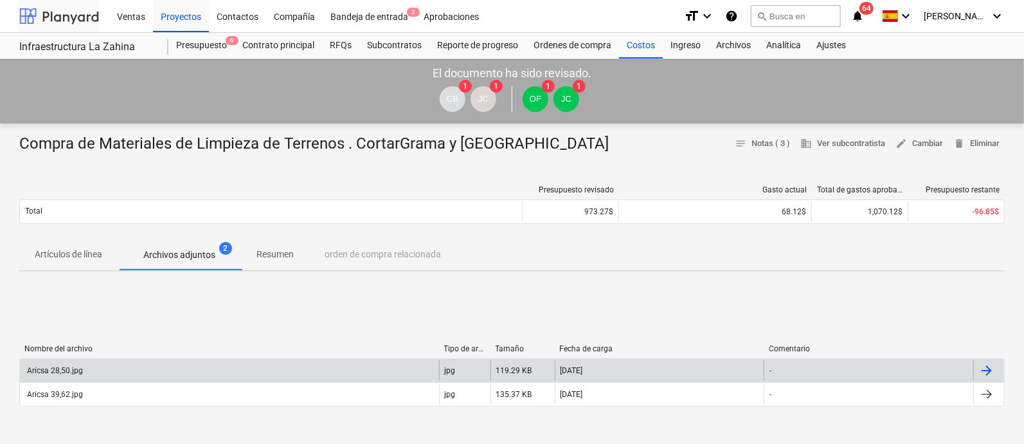
click at [68, 23] on div at bounding box center [59, 16] width 80 height 32
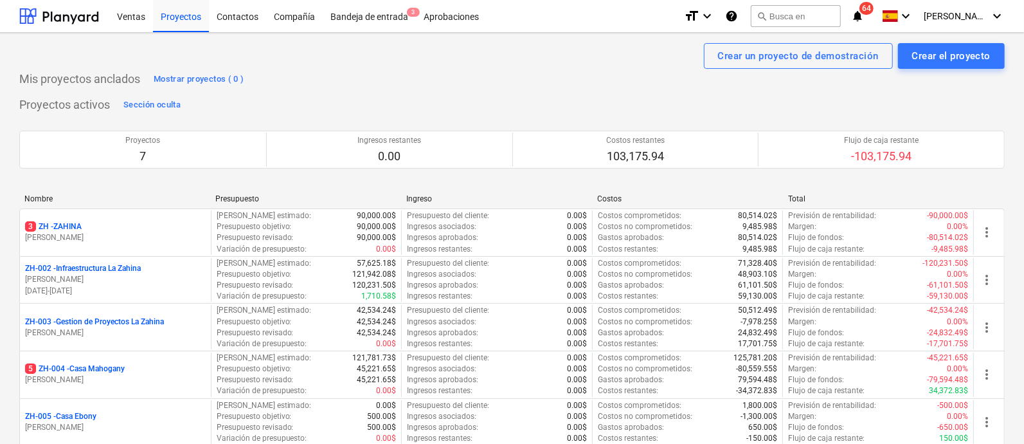
click at [266, 104] on div "Proyectos activos Sección oculta Proyectos 7 Ingresos restantes 0.00 Costos res…" at bounding box center [512, 325] width 986 height 461
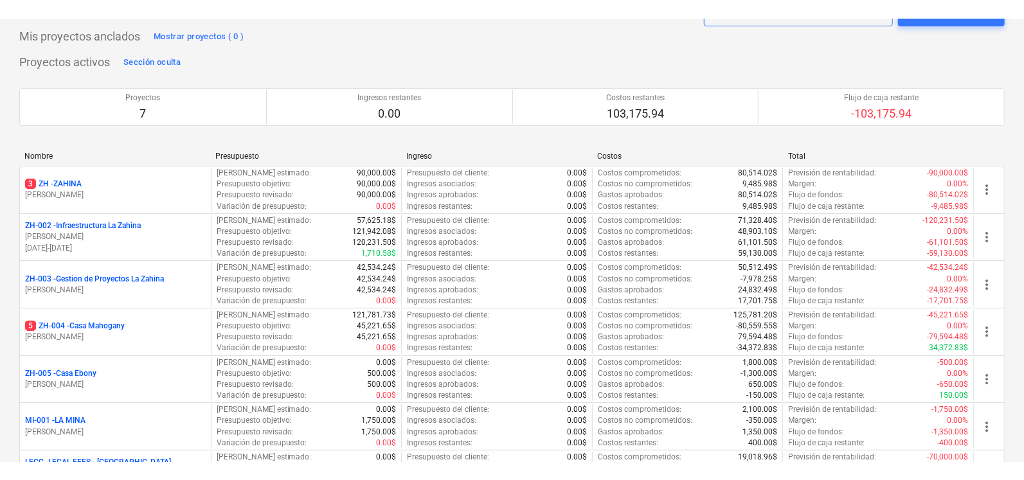
scroll to position [64, 0]
